Goal: Find specific page/section: Find specific page/section

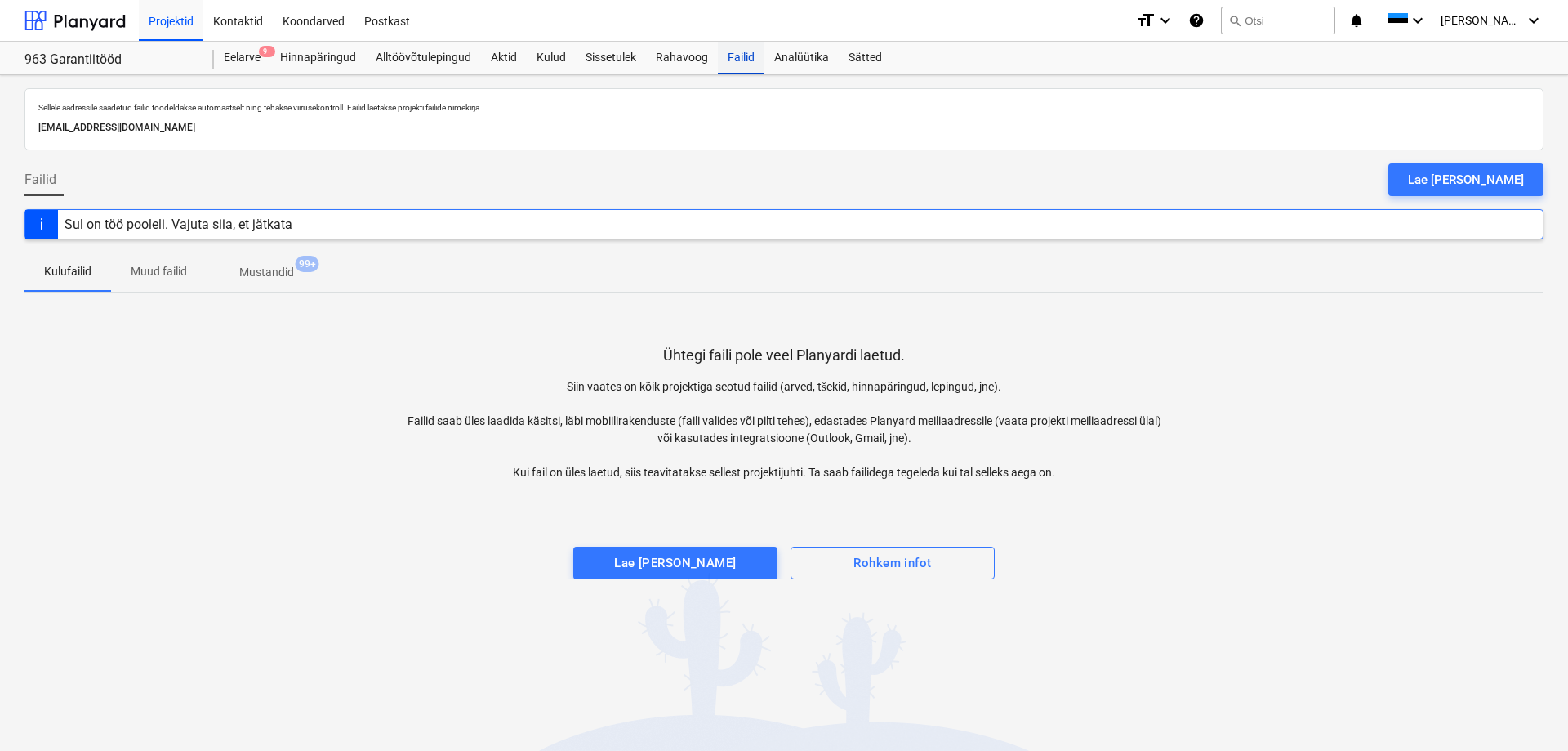
click at [730, 47] on div "Failid" at bounding box center [741, 58] width 46 height 33
